Goal: Task Accomplishment & Management: Manage account settings

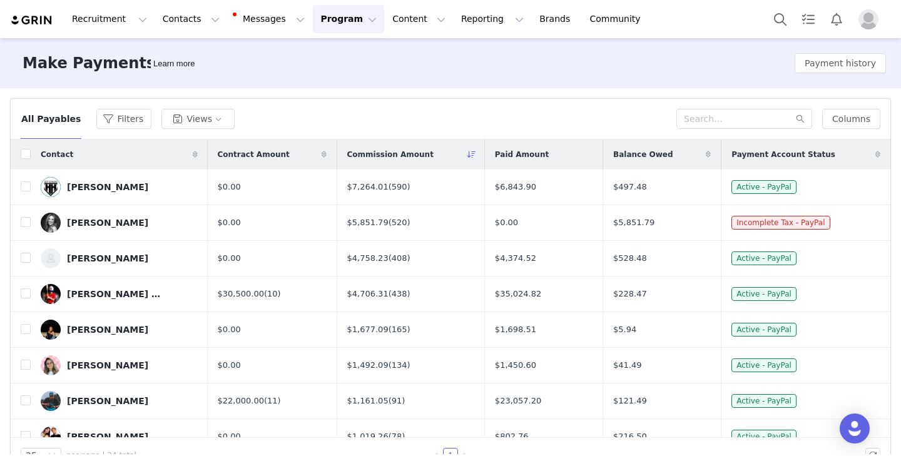
click at [436, 106] on div "All Payables Filters Views Columns" at bounding box center [450, 119] width 879 height 41
